Goal: Task Accomplishment & Management: Use online tool/utility

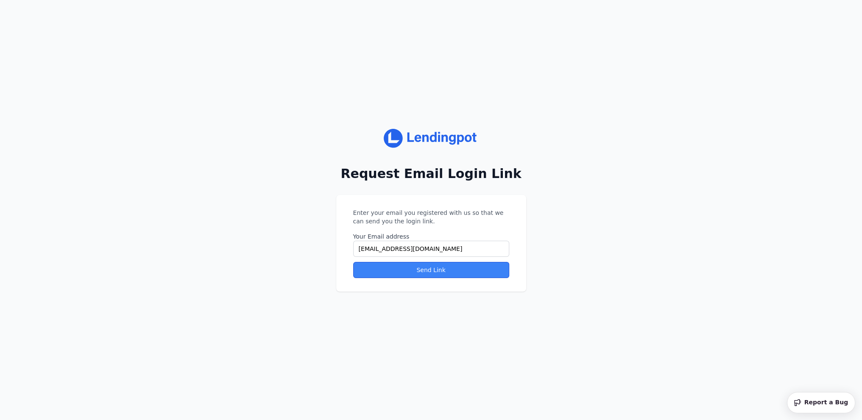
click at [419, 273] on button "Send Link" at bounding box center [431, 270] width 156 height 16
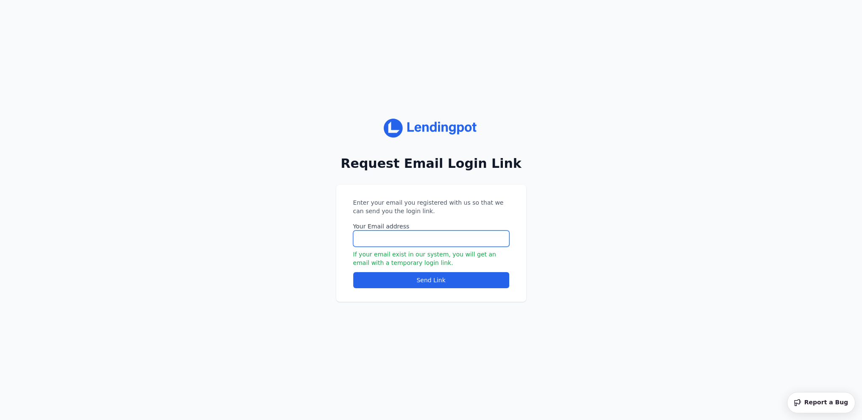
click at [451, 241] on input "Your Email address" at bounding box center [431, 239] width 156 height 16
click at [515, 213] on div "Enter your email you registered with us so that we can send you the login link.…" at bounding box center [431, 243] width 190 height 117
